Goal: Task Accomplishment & Management: Manage account settings

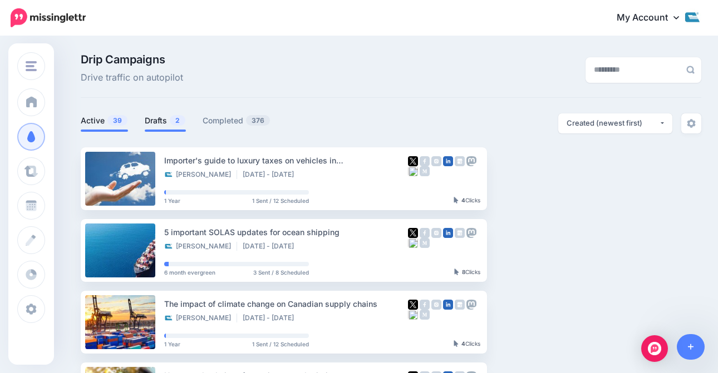
click at [164, 126] on link "Drafts 2" at bounding box center [165, 120] width 41 height 13
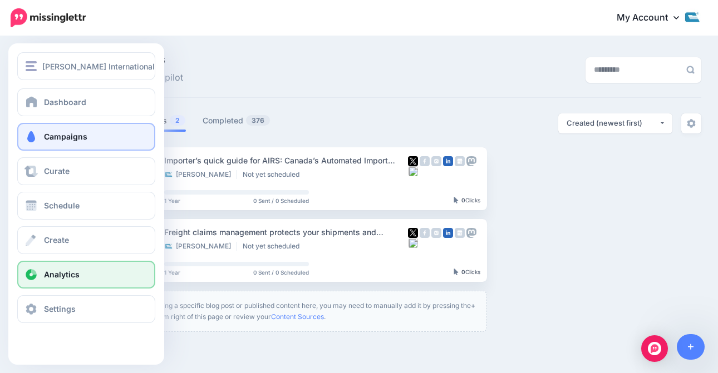
click at [62, 285] on link "Analytics" at bounding box center [86, 275] width 138 height 28
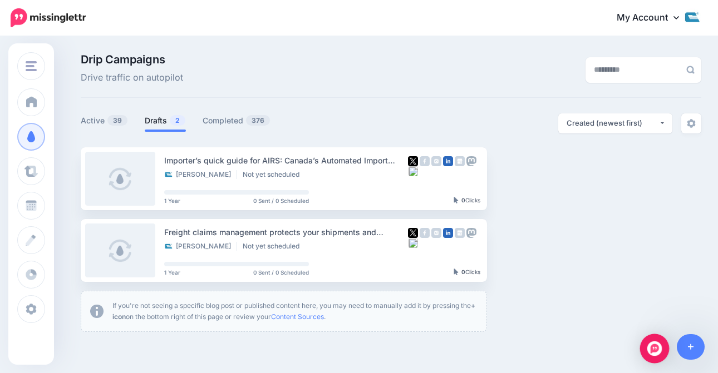
click at [654, 347] on img "Open Intercom Messenger" at bounding box center [654, 349] width 14 height 14
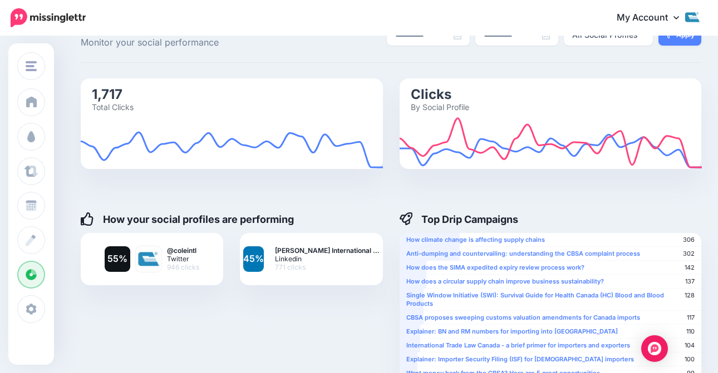
scroll to position [38, 0]
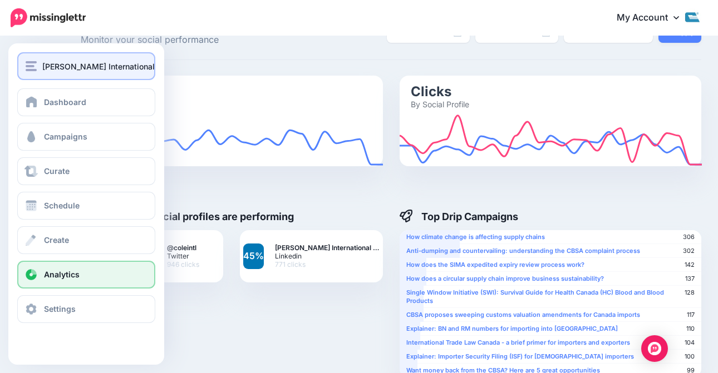
click at [46, 60] on span "[PERSON_NAME] International" at bounding box center [98, 66] width 112 height 13
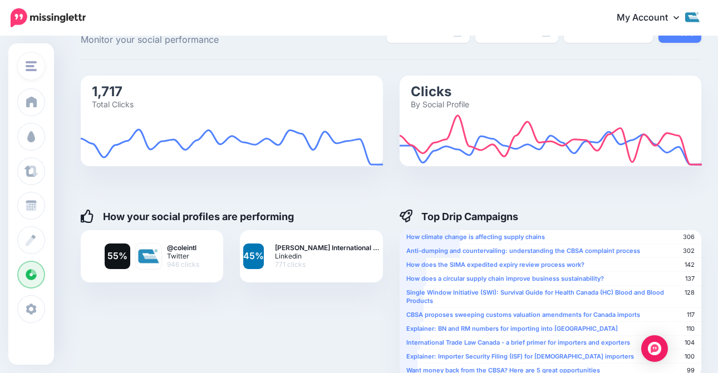
scroll to position [0, 0]
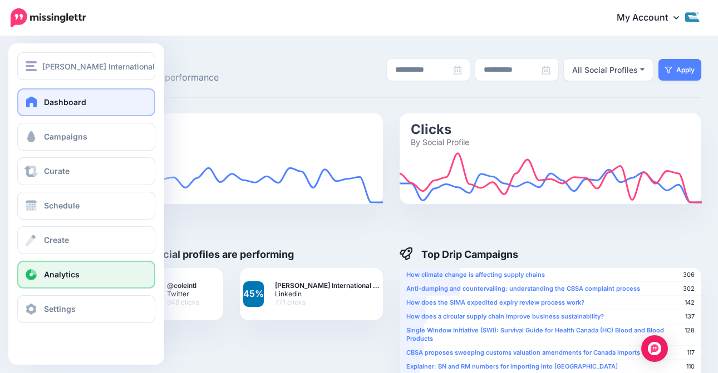
click at [53, 101] on span "Dashboard" at bounding box center [65, 101] width 42 height 9
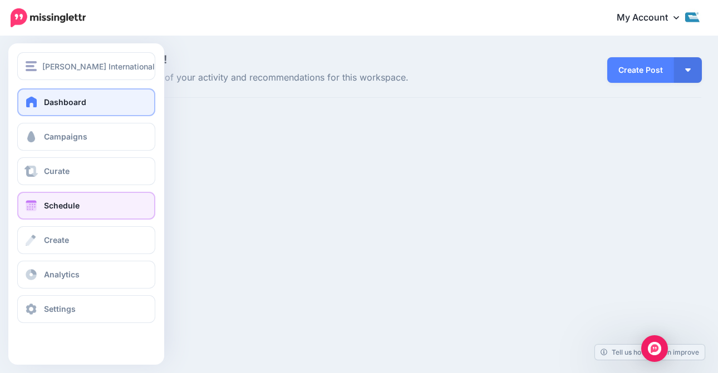
click at [67, 203] on span "Schedule" at bounding box center [62, 205] width 36 height 9
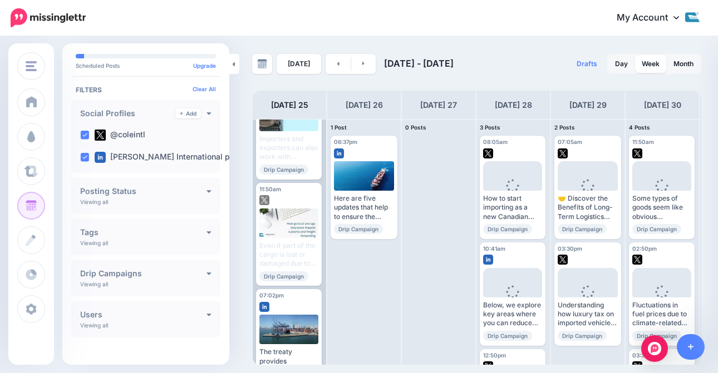
scroll to position [308, 0]
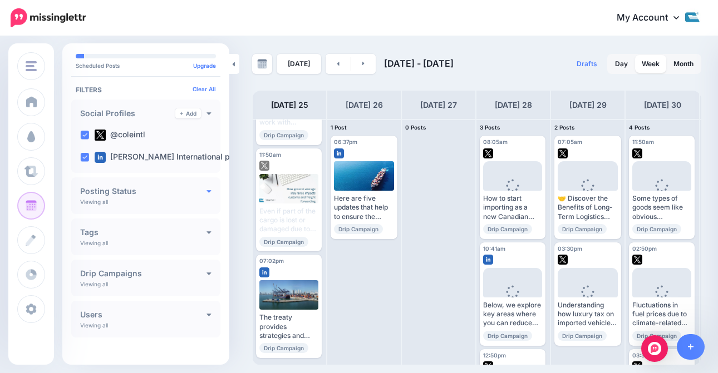
click at [206, 190] on icon at bounding box center [208, 191] width 5 height 8
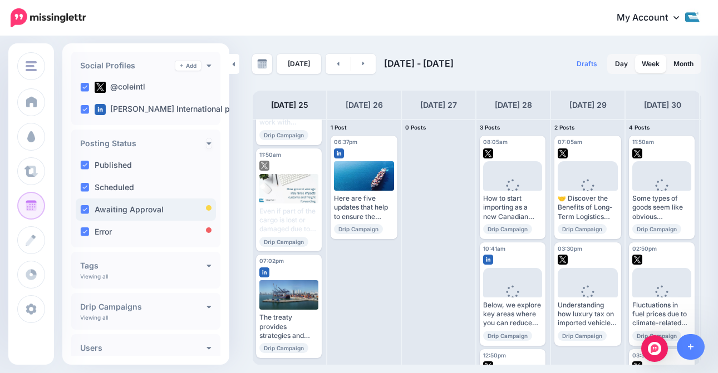
scroll to position [124, 0]
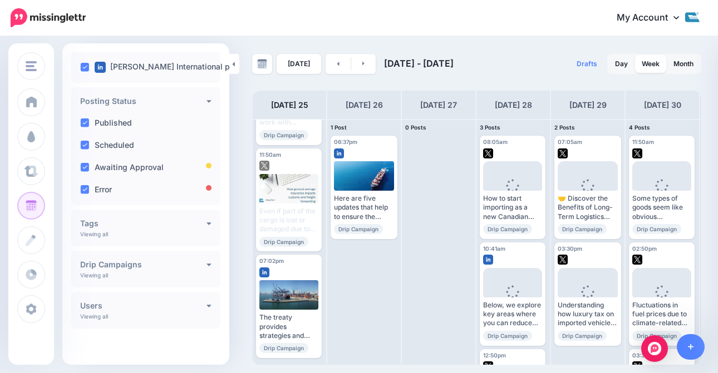
click at [154, 227] on h4 "Tags" at bounding box center [143, 224] width 126 height 8
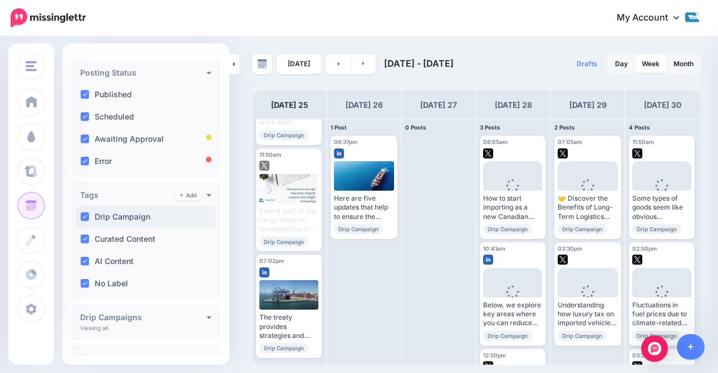
scroll to position [205, 0]
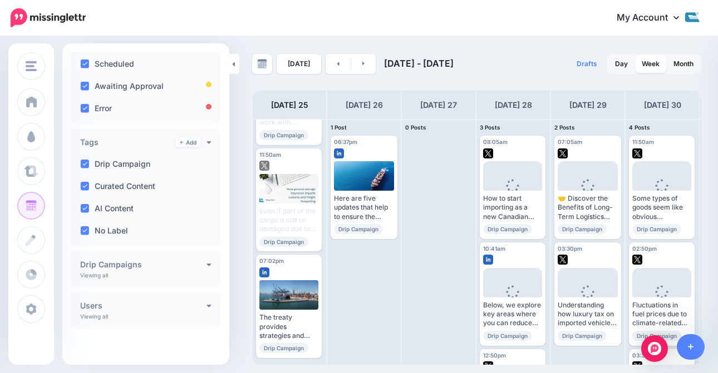
click at [161, 273] on div "**********" at bounding box center [145, 269] width 149 height 37
click at [206, 263] on icon at bounding box center [208, 264] width 5 height 8
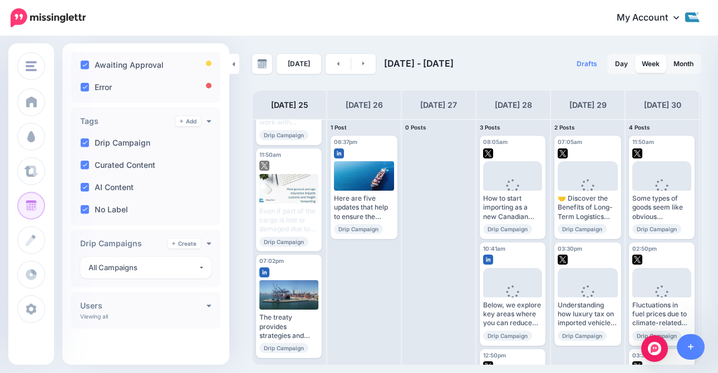
click at [201, 312] on div "Users Add Viewing all Nicole Gordon" at bounding box center [145, 310] width 149 height 37
click at [206, 309] on link at bounding box center [208, 306] width 5 height 10
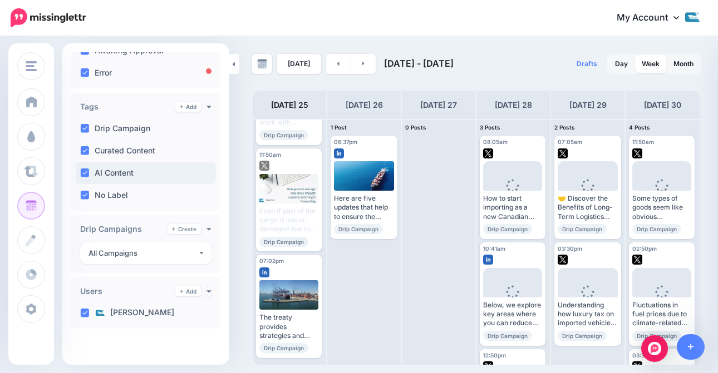
scroll to position [0, 0]
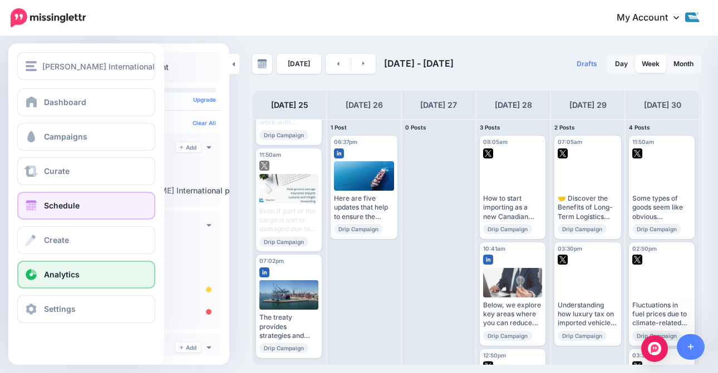
click at [83, 271] on link "Analytics" at bounding box center [86, 275] width 138 height 28
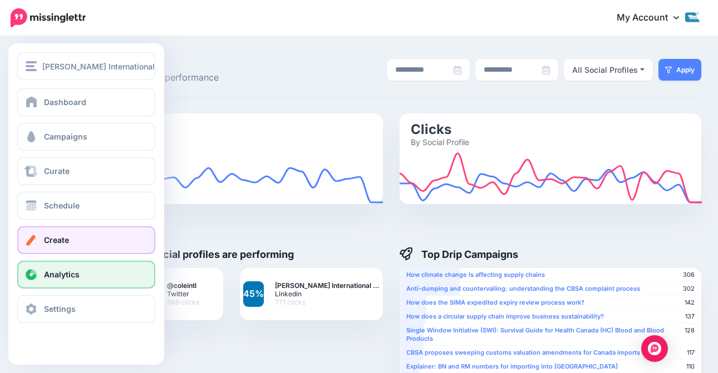
click at [41, 234] on link "Create" at bounding box center [86, 241] width 138 height 28
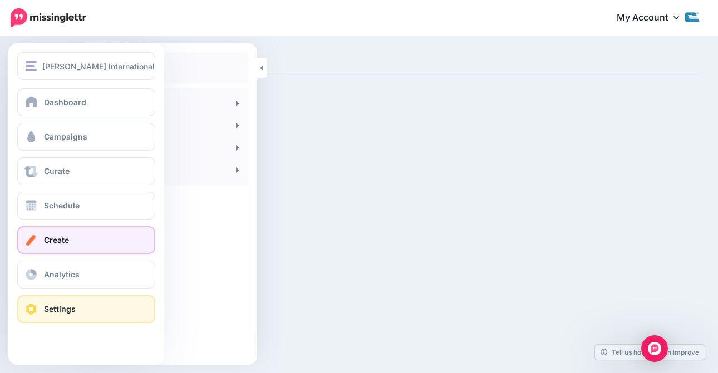
click at [36, 308] on span at bounding box center [31, 309] width 14 height 11
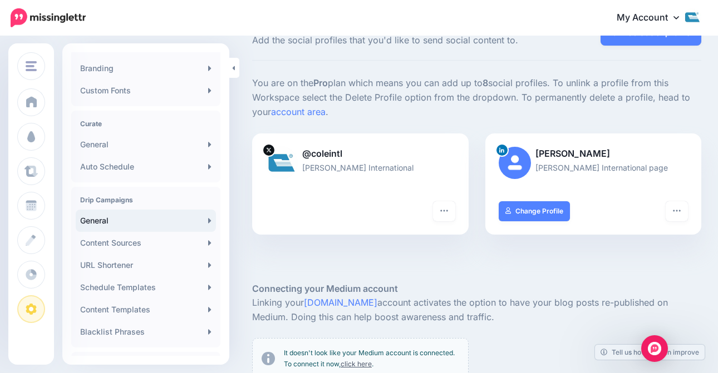
scroll to position [160, 0]
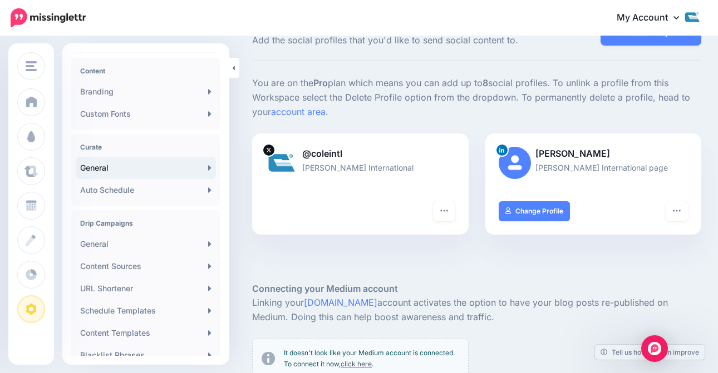
click at [134, 178] on link "General" at bounding box center [146, 168] width 140 height 22
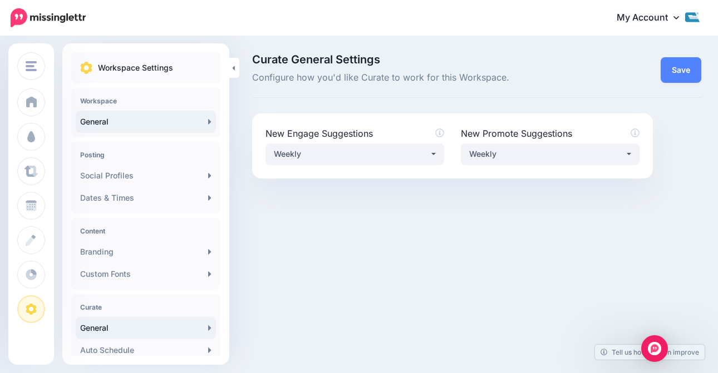
click at [100, 120] on link "General" at bounding box center [146, 122] width 140 height 22
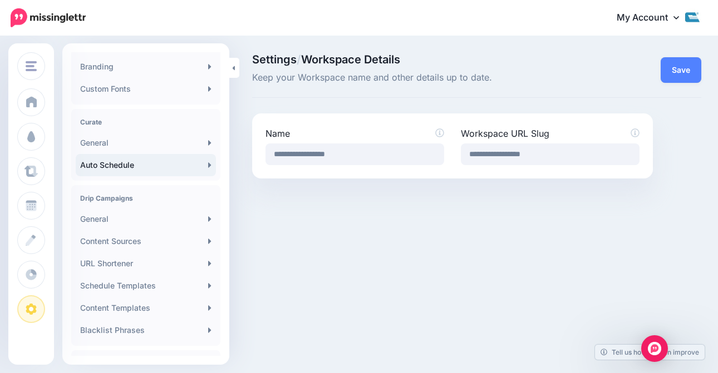
scroll to position [238, 0]
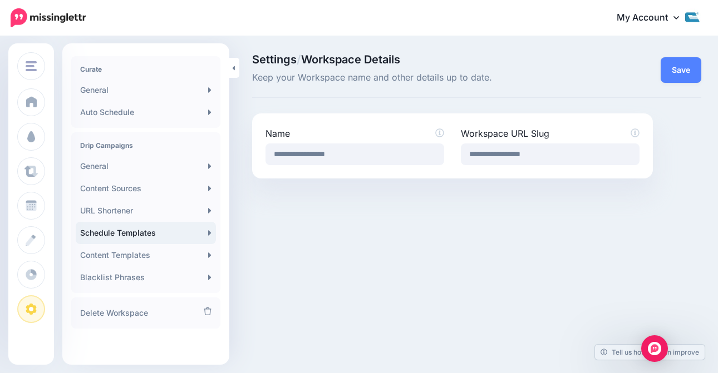
click at [128, 234] on link "Schedule Templates" at bounding box center [146, 233] width 140 height 22
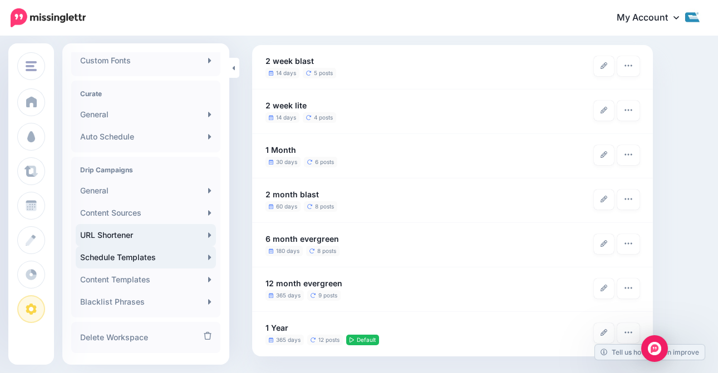
scroll to position [238, 0]
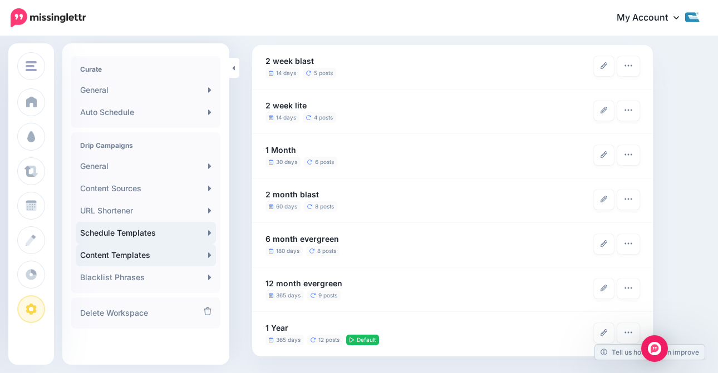
click at [163, 259] on link "Content Templates" at bounding box center [146, 255] width 140 height 22
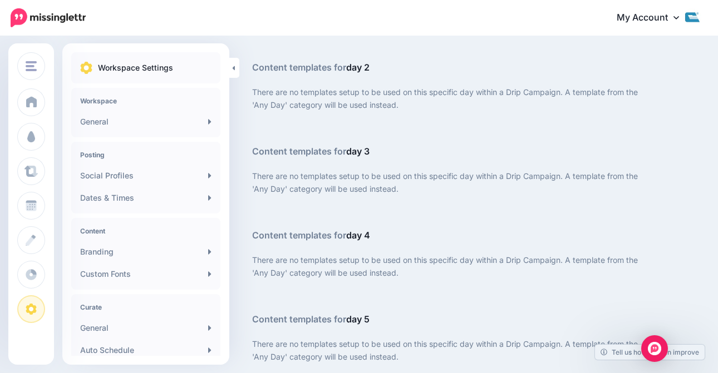
scroll to position [572, 0]
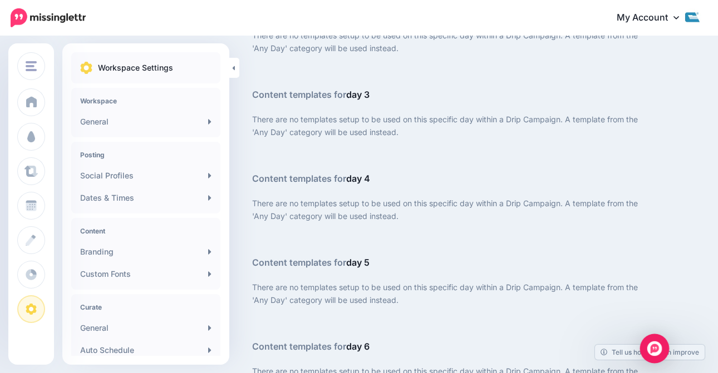
click at [648, 345] on img "Open Intercom Messenger" at bounding box center [654, 349] width 14 height 14
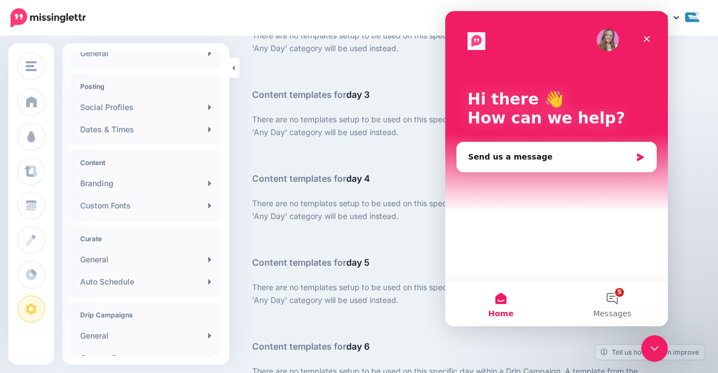
scroll to position [111, 0]
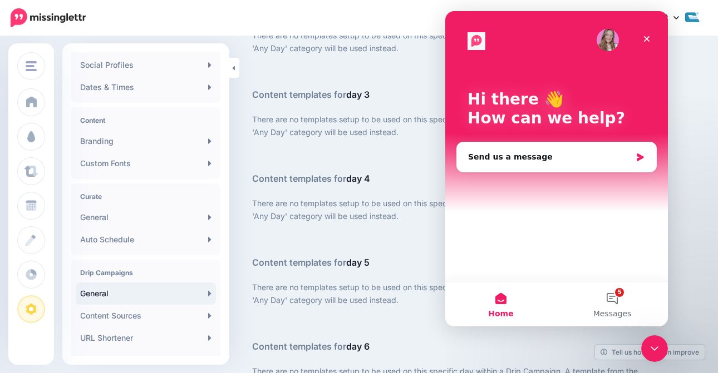
click at [176, 302] on link "General" at bounding box center [146, 294] width 140 height 22
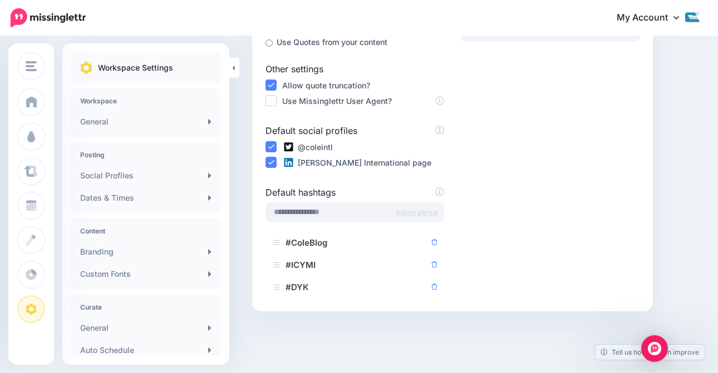
scroll to position [318, 0]
drag, startPoint x: 296, startPoint y: 245, endPoint x: 294, endPoint y: 210, distance: 35.7
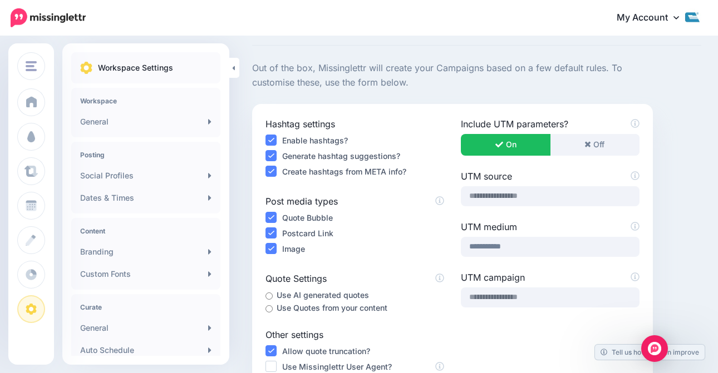
scroll to position [0, 0]
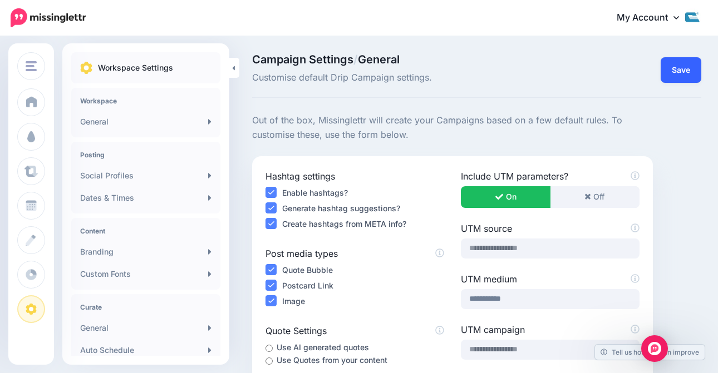
click at [676, 66] on button "Save" at bounding box center [681, 70] width 41 height 26
click at [633, 18] on link "My Account" at bounding box center [654, 17] width 96 height 27
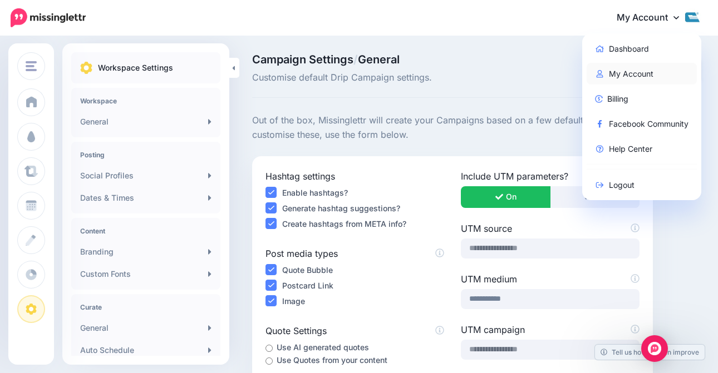
click at [629, 73] on link "My Account" at bounding box center [642, 74] width 111 height 22
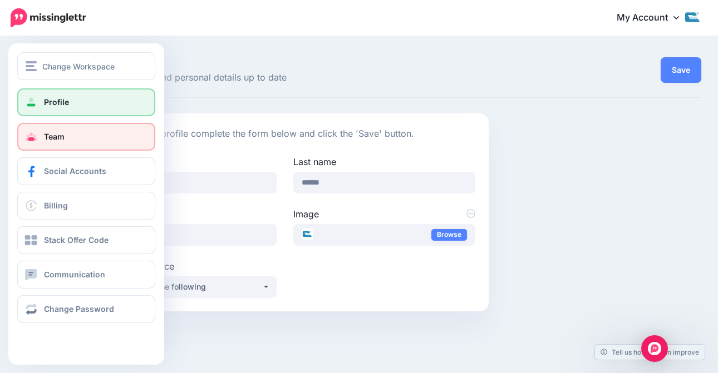
click at [97, 144] on link "Team" at bounding box center [86, 137] width 138 height 28
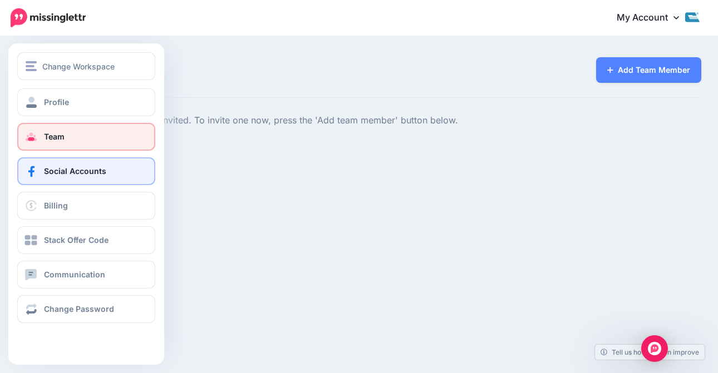
click at [40, 180] on link "Social Accounts" at bounding box center [86, 171] width 138 height 28
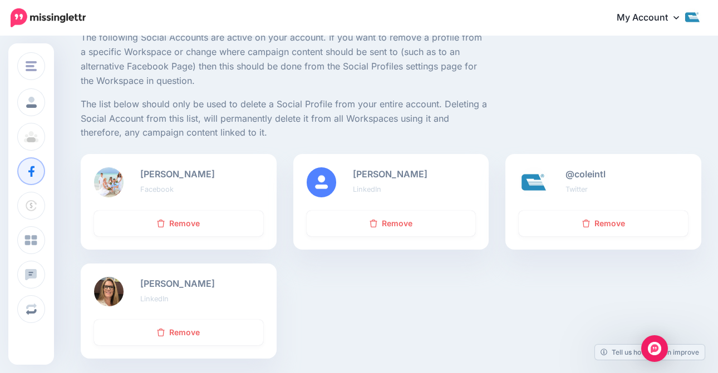
scroll to position [90, 0]
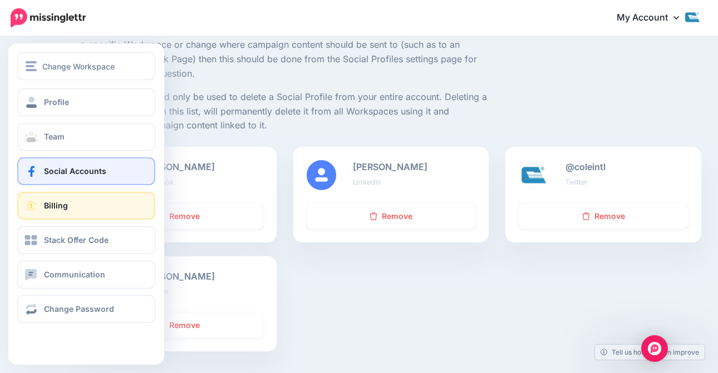
click at [36, 219] on link "Billing" at bounding box center [86, 206] width 138 height 28
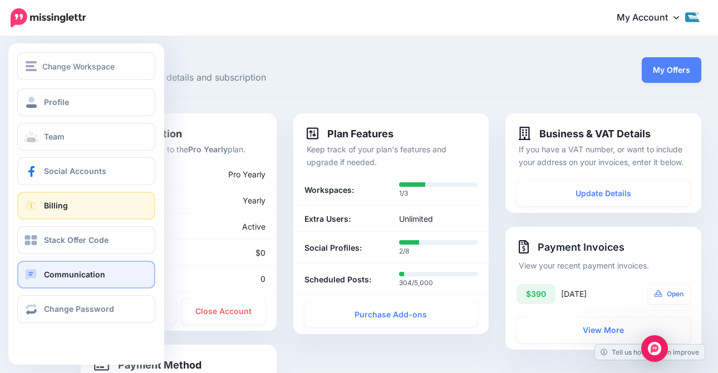
click at [47, 266] on link "Communication" at bounding box center [86, 275] width 138 height 28
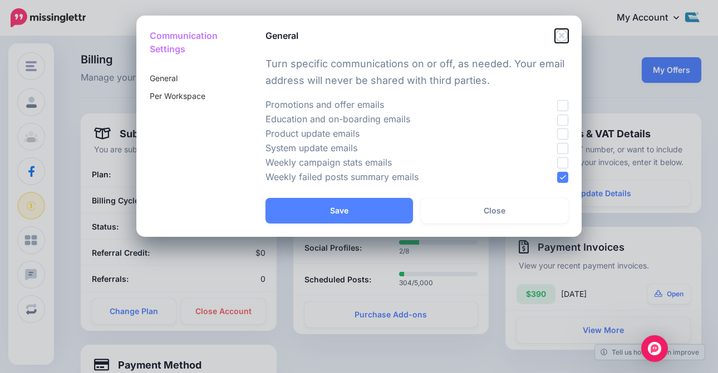
click at [562, 31] on icon "Close" at bounding box center [561, 35] width 13 height 13
